Goal: Information Seeking & Learning: Find specific fact

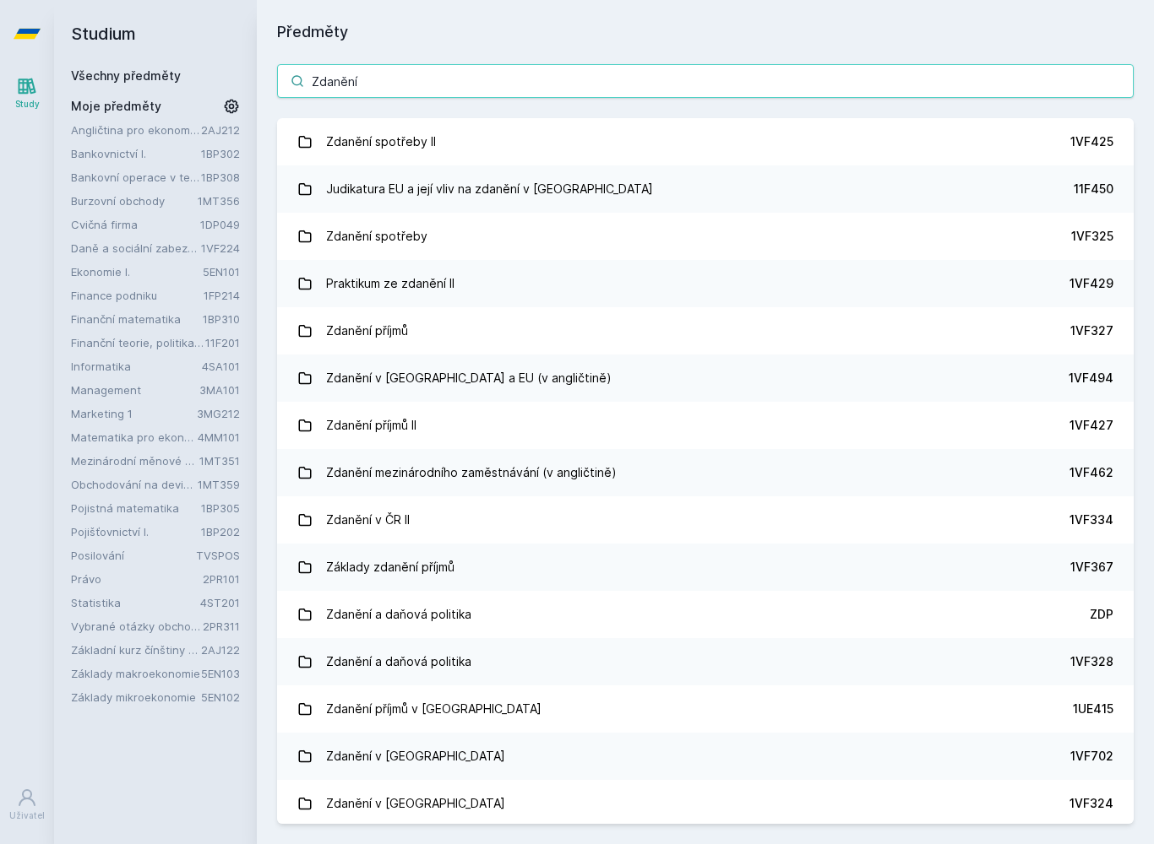
click at [367, 96] on input "Zdanění" at bounding box center [705, 81] width 856 height 34
click at [333, 68] on input "Zdanění" at bounding box center [705, 81] width 856 height 34
click at [335, 76] on input "Zdanění" at bounding box center [705, 81] width 856 height 34
paste input "eni prijmu pravnickych osob"
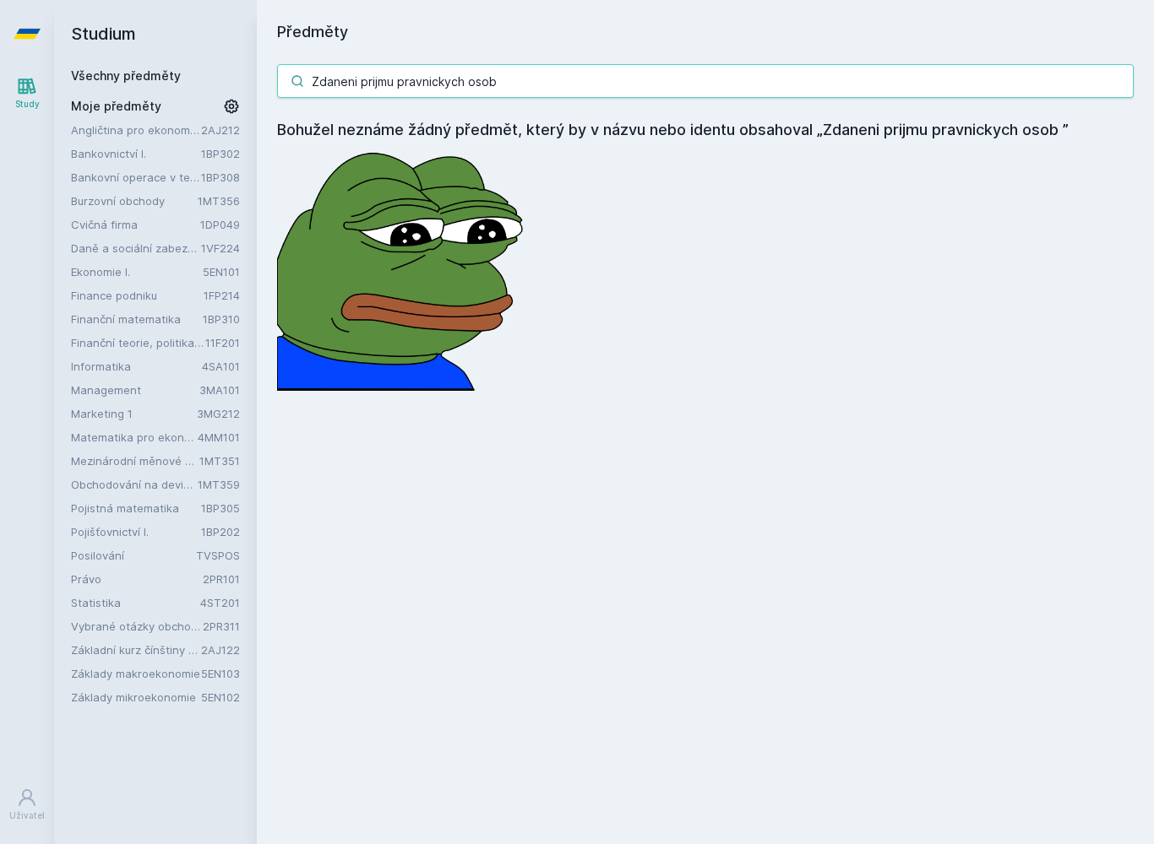
click at [350, 79] on input "Zdaneni prijmu pravnickych osob" at bounding box center [705, 81] width 856 height 34
click at [378, 83] on input "Zdanění prijmu pravnickych osob" at bounding box center [705, 81] width 856 height 34
click at [366, 79] on input "Zdanění prijmu pravnickych osob" at bounding box center [705, 81] width 856 height 34
click at [375, 84] on input "Zdanění prijmu pravnickych osob" at bounding box center [705, 81] width 856 height 34
click at [426, 82] on input "Zdanění příjmu pravnickych osob" at bounding box center [705, 81] width 856 height 34
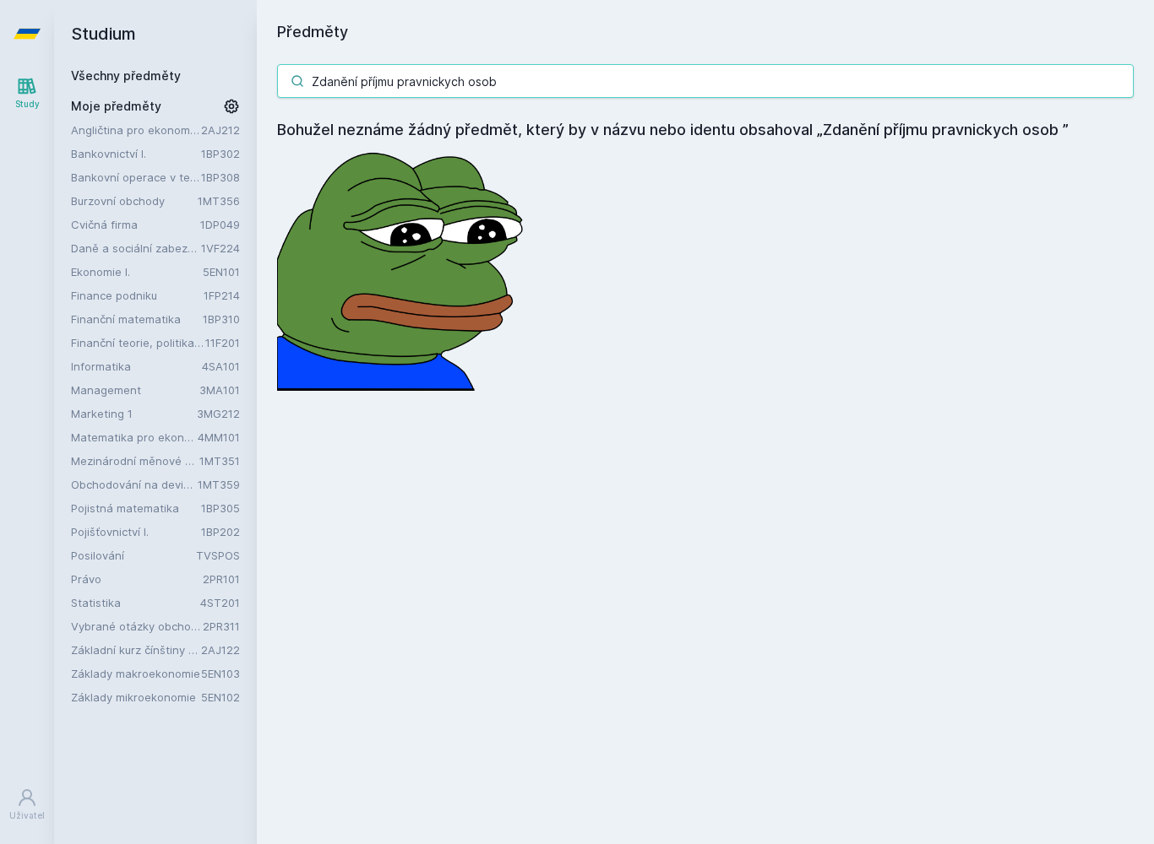
click at [424, 84] on input "Zdanění příjmu pravnickych osob" at bounding box center [705, 81] width 856 height 34
click at [426, 81] on input "Zdanění příjmu pravnickych osob" at bounding box center [705, 81] width 856 height 34
click at [423, 84] on input "Zdanění příjmu pravnickych osob" at bounding box center [705, 81] width 856 height 34
click at [423, 79] on input "Zdanění příjmu pravnickych osob" at bounding box center [705, 81] width 856 height 34
click at [420, 75] on input "Zdanění příjmu pravnickych osob" at bounding box center [705, 81] width 856 height 34
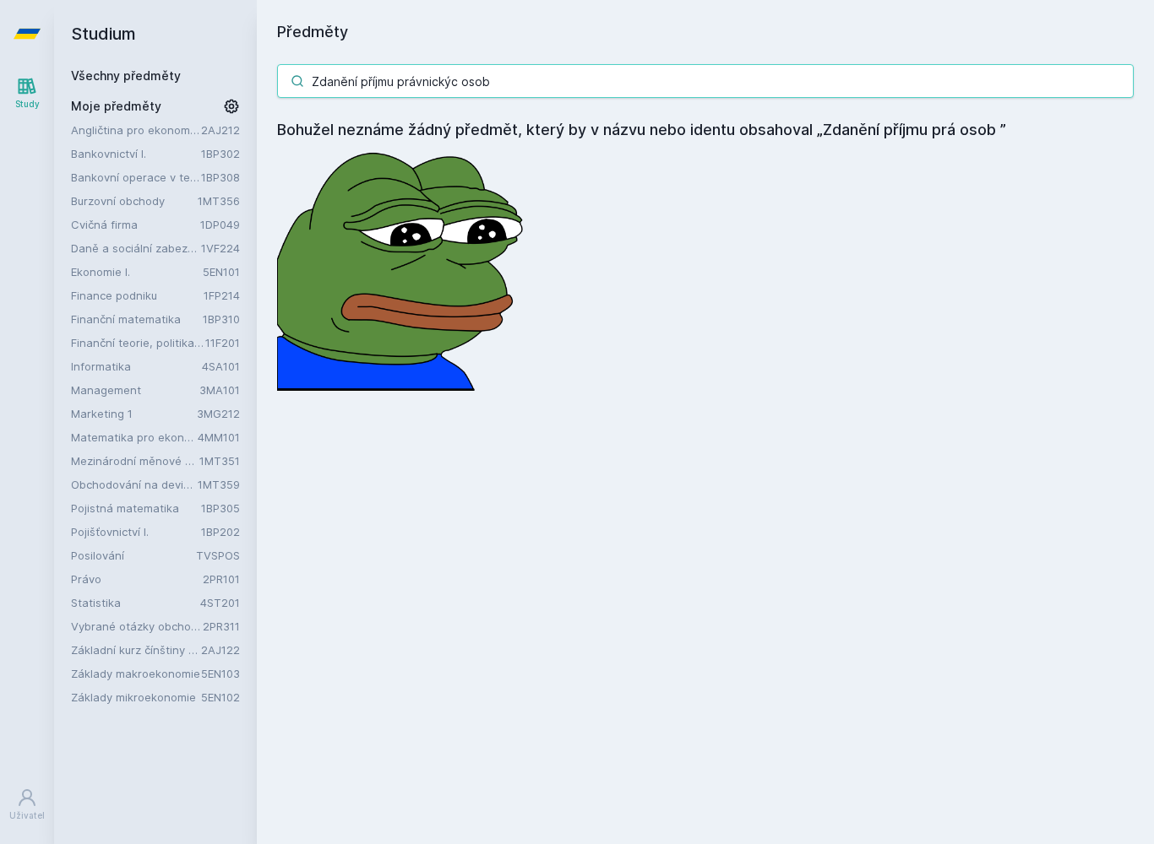
type input "Zdanění příjmu právnických osob"
click at [318, 75] on input "Zdanění příjmu právnických osob" at bounding box center [705, 81] width 856 height 34
click at [316, 71] on input "Zdanění příjmu právnických osob" at bounding box center [705, 81] width 856 height 34
